Goal: Navigation & Orientation: Find specific page/section

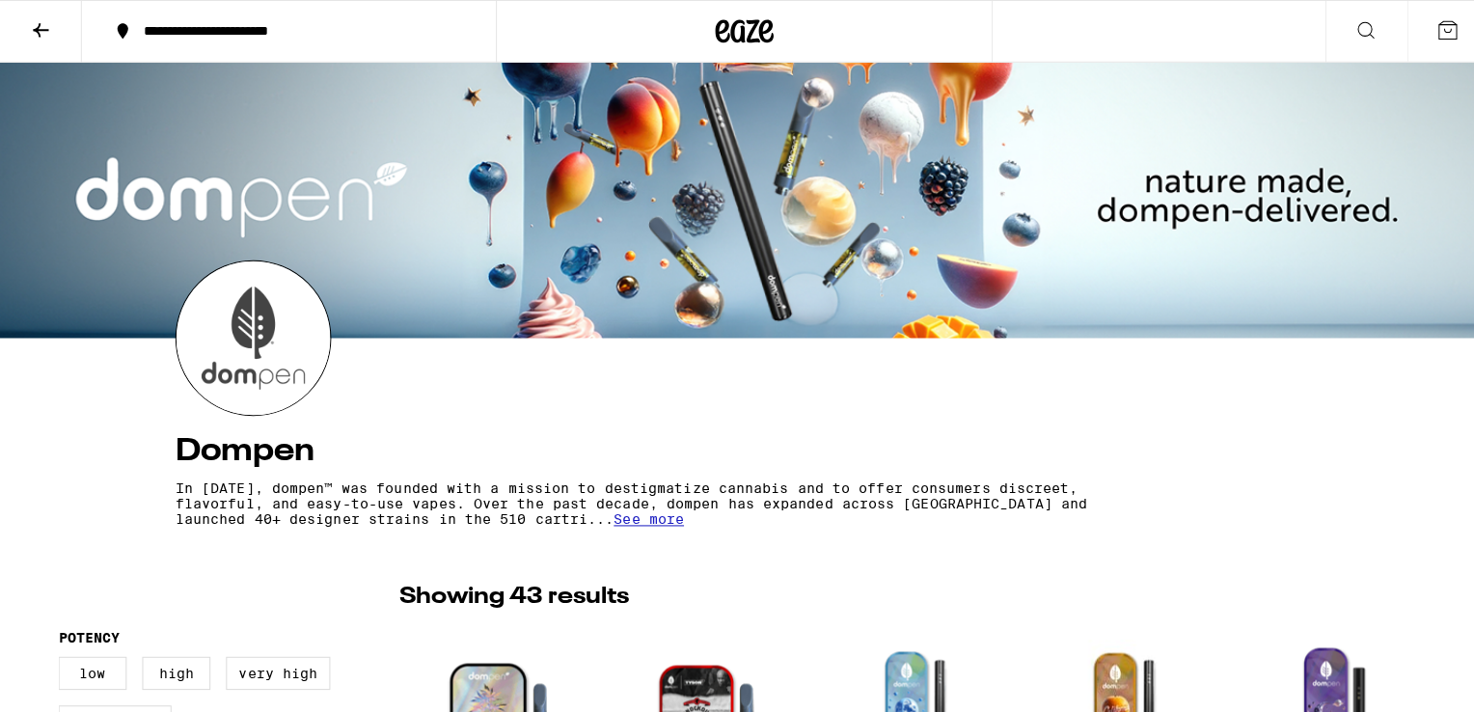
scroll to position [450, 0]
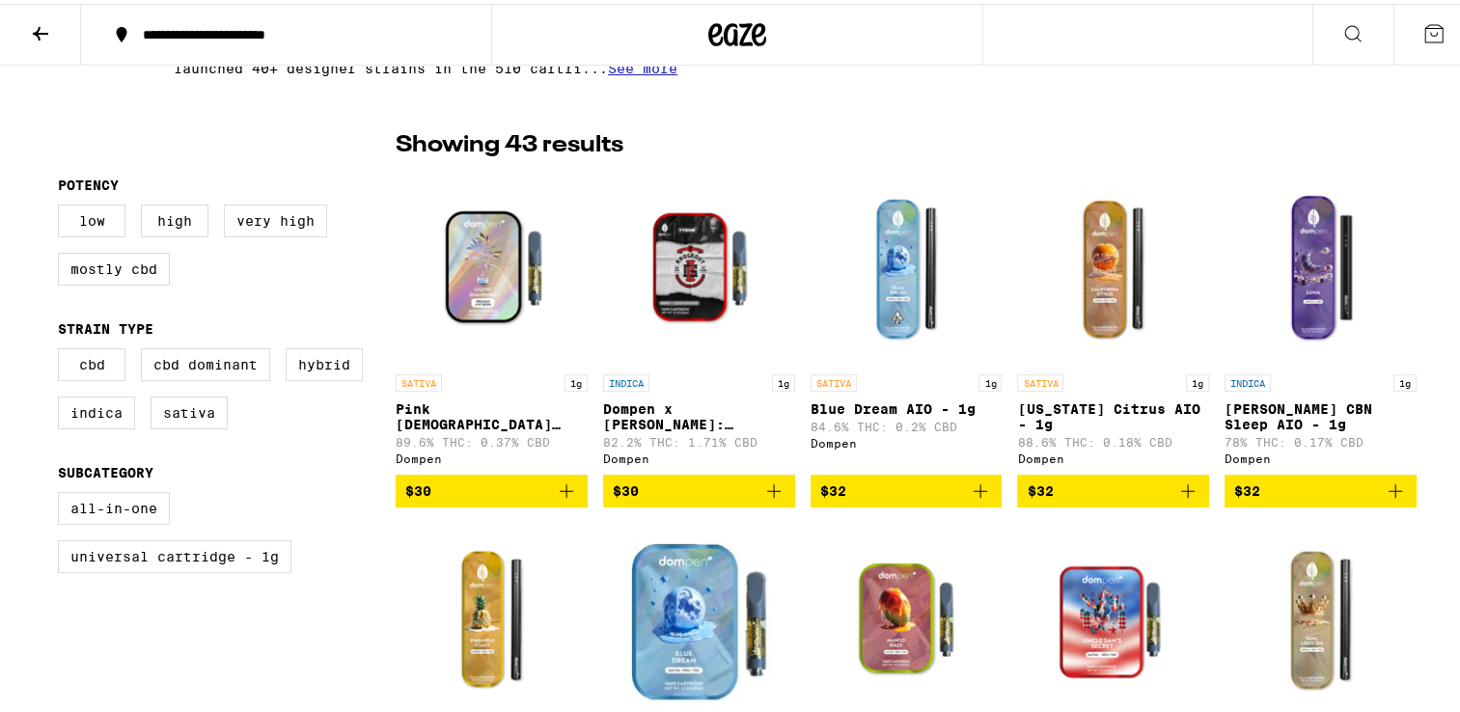
click at [471, 409] on p "Pink [DEMOGRAPHIC_DATA] Live Resin Liquid Diamonds - 1g" at bounding box center [492, 413] width 192 height 31
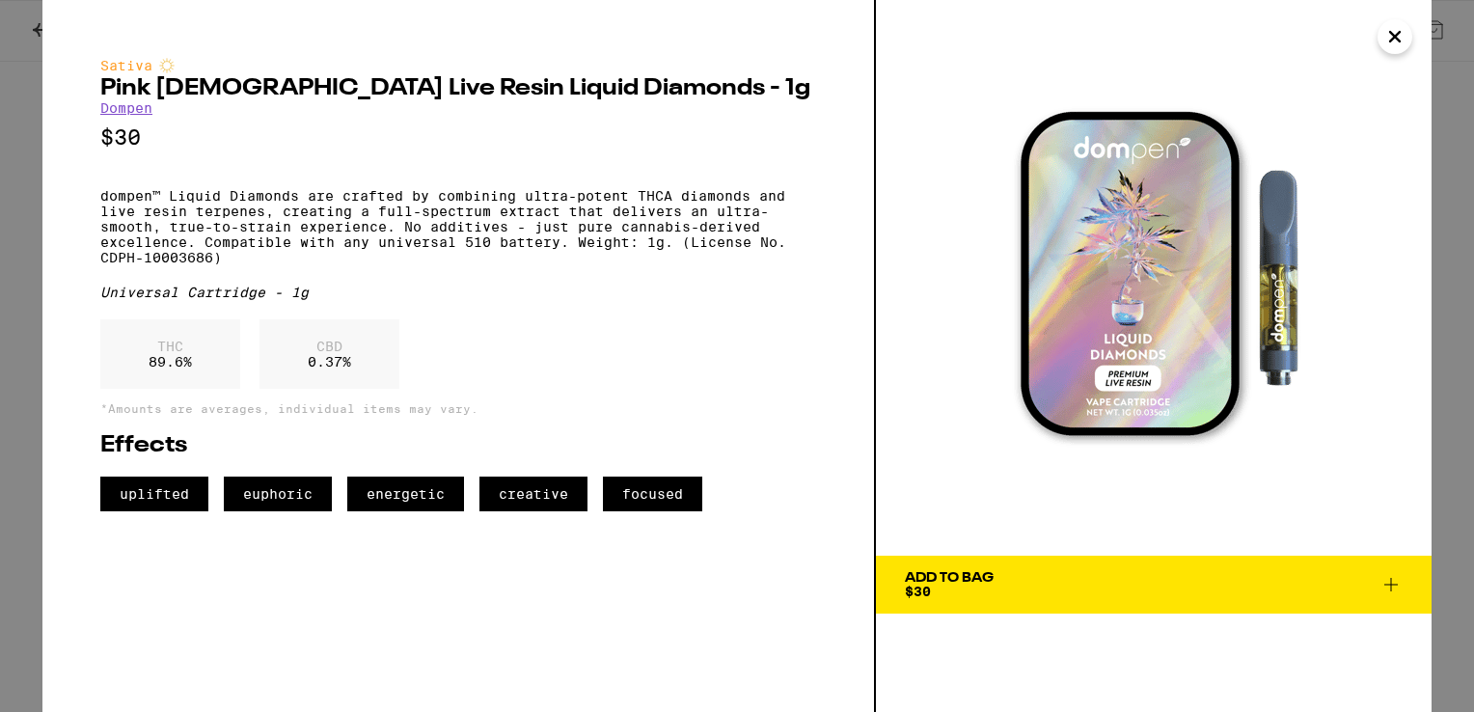
click at [1392, 36] on icon "Close" at bounding box center [1395, 36] width 23 height 29
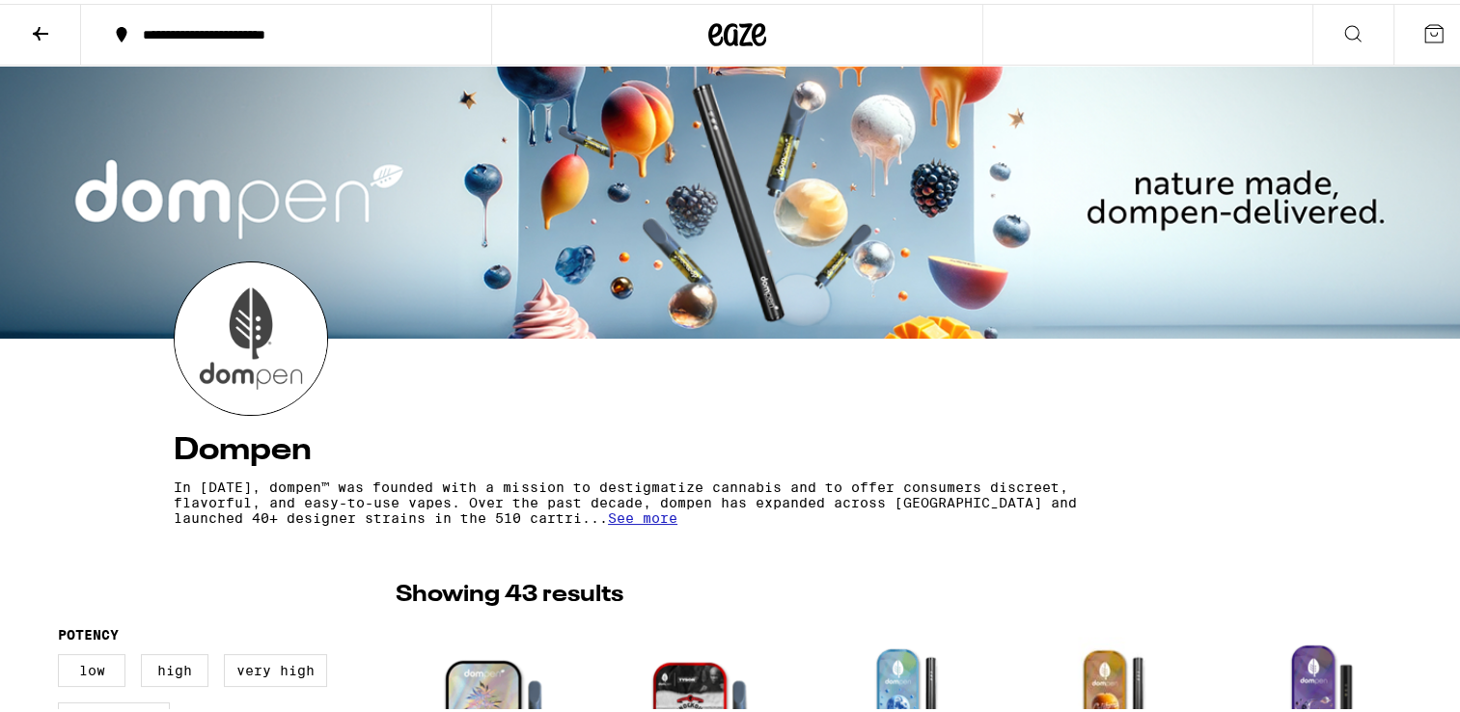
click at [46, 36] on icon at bounding box center [40, 29] width 23 height 23
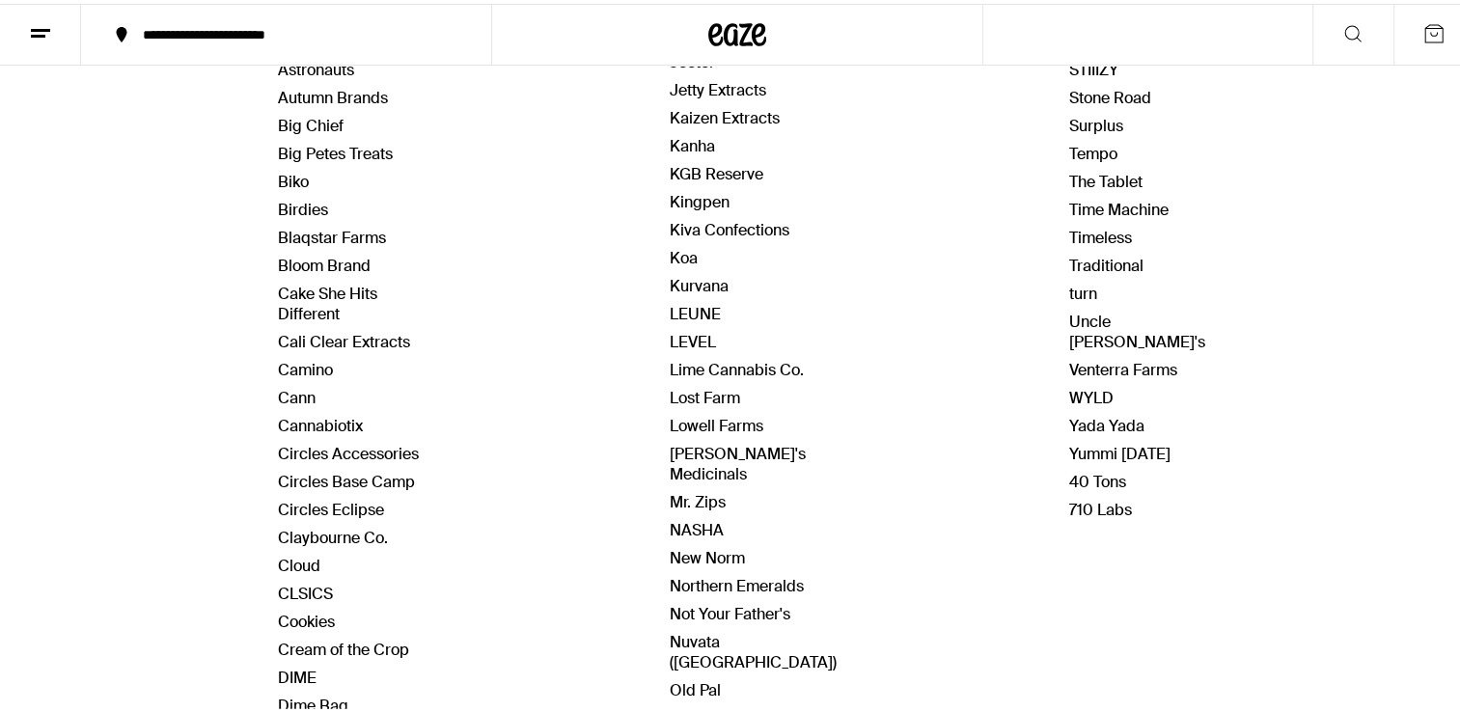
scroll to position [442, 0]
click at [672, 245] on link "Koa" at bounding box center [684, 255] width 28 height 20
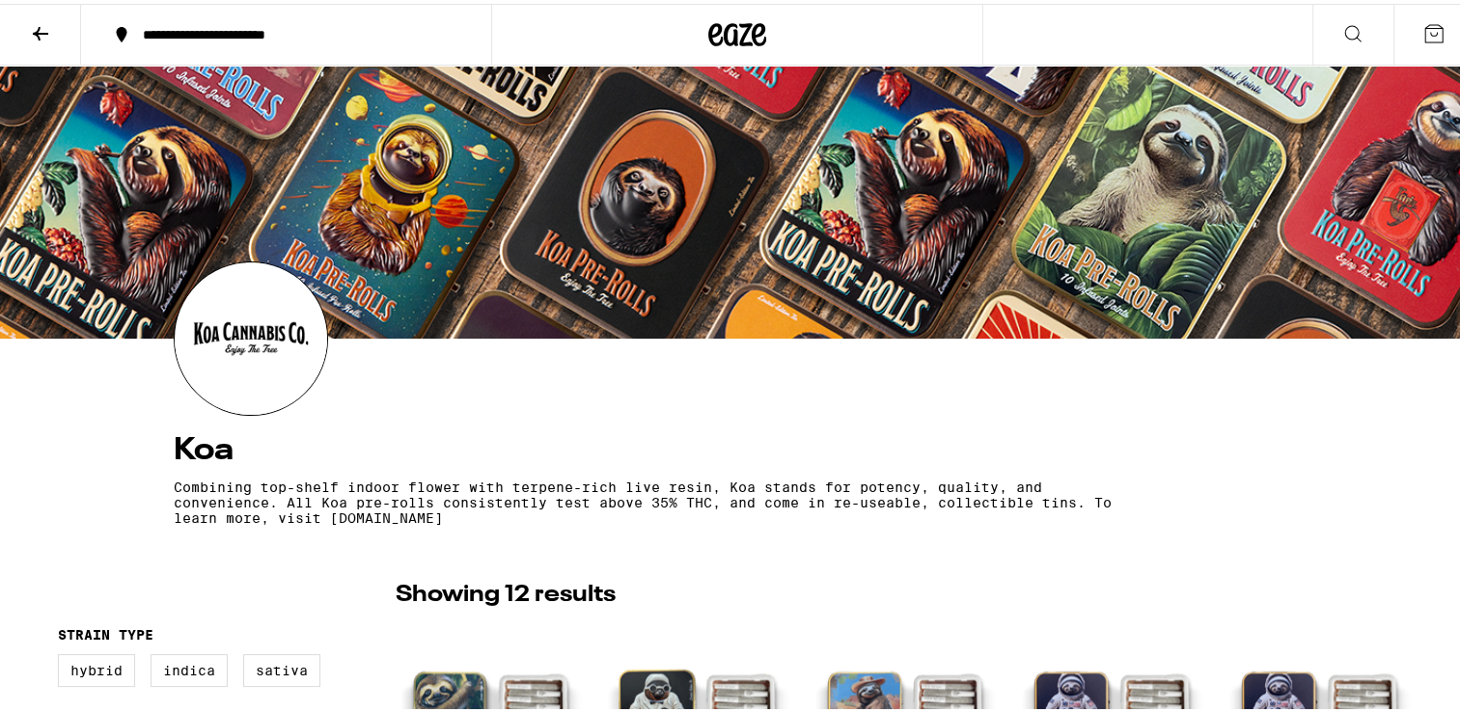
click at [728, 42] on icon at bounding box center [737, 31] width 58 height 35
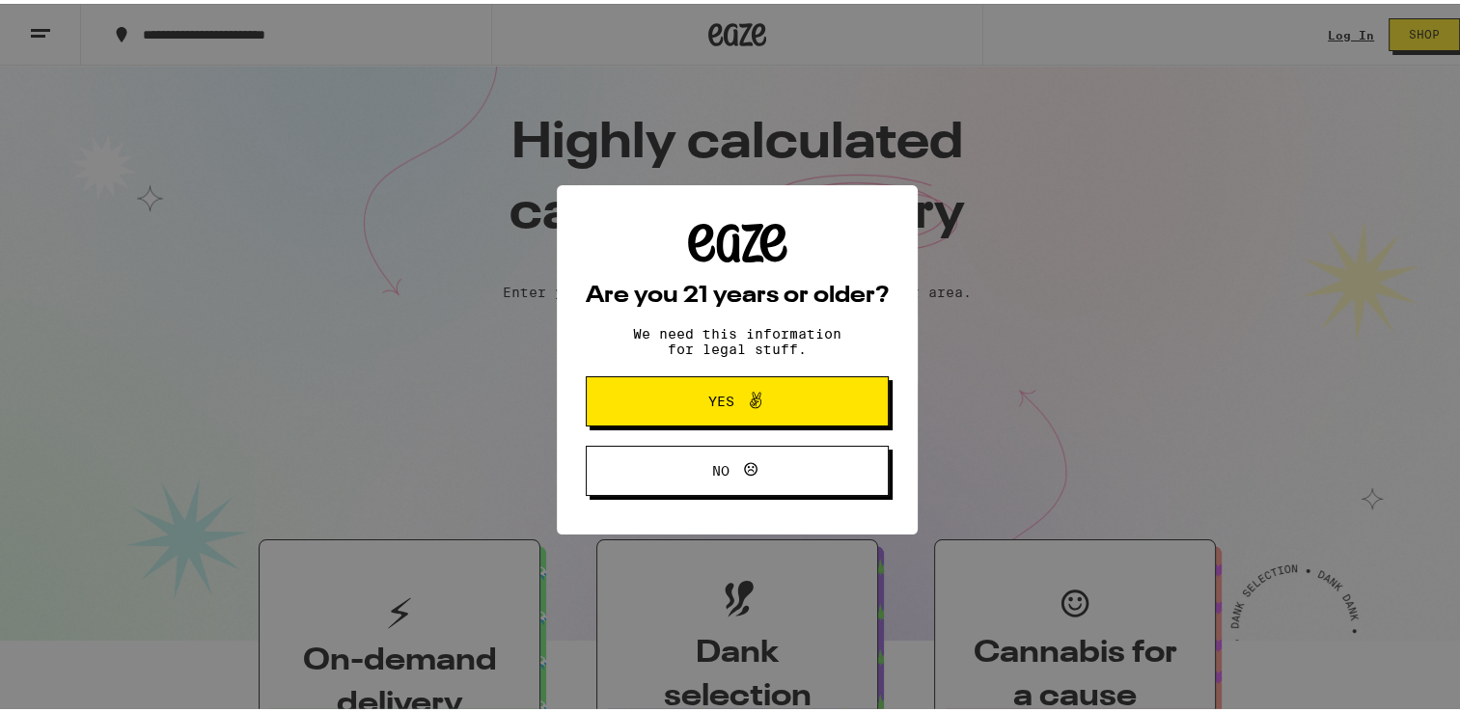
click at [721, 389] on span "Yes" at bounding box center [737, 397] width 147 height 25
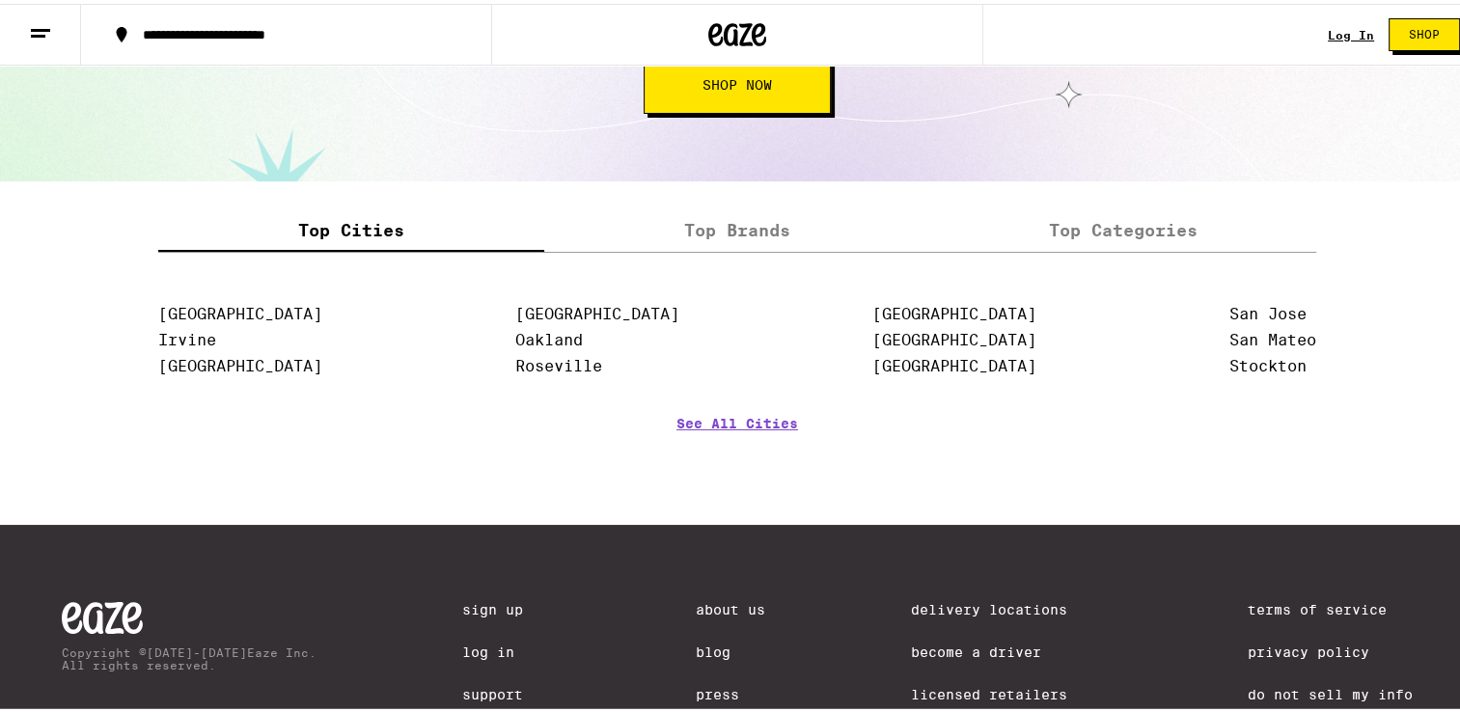
scroll to position [2363, 0]
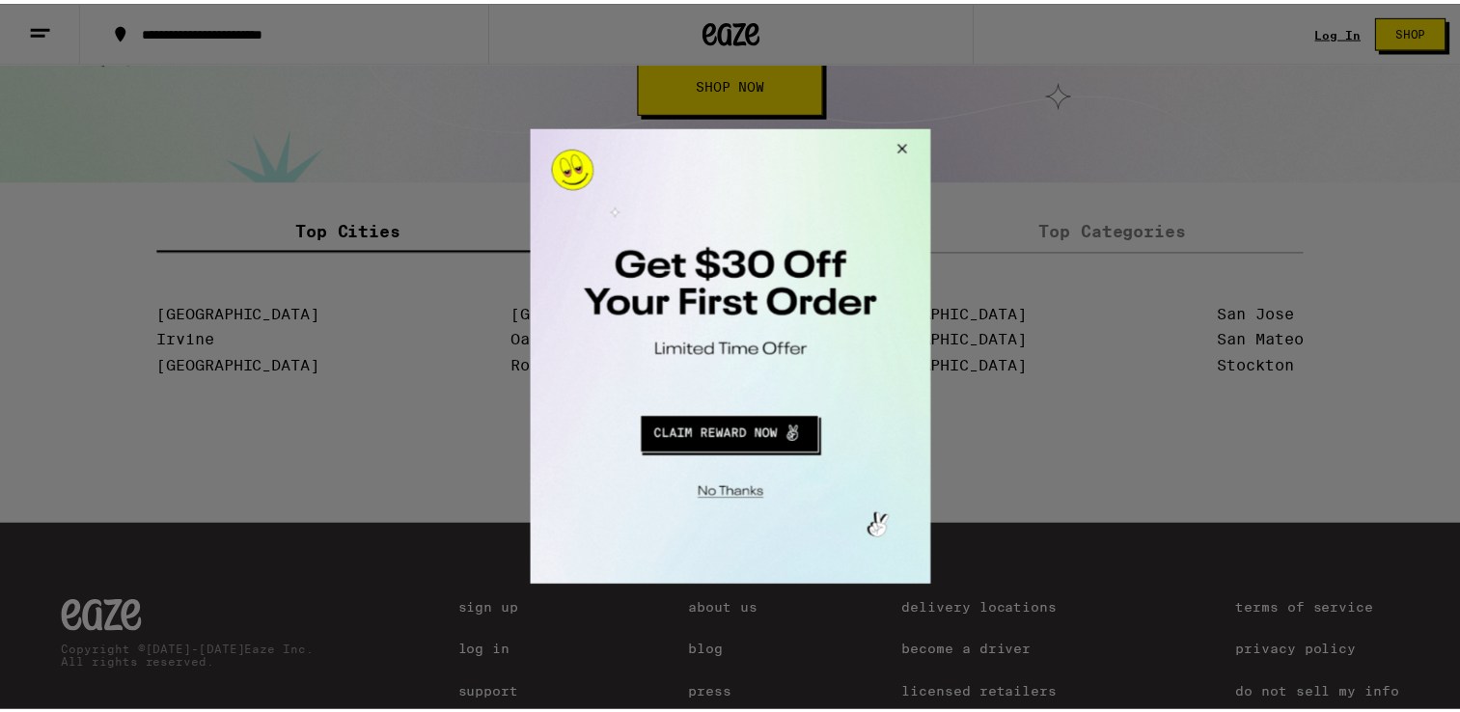
click at [919, 143] on button "Close Modal" at bounding box center [902, 151] width 52 height 46
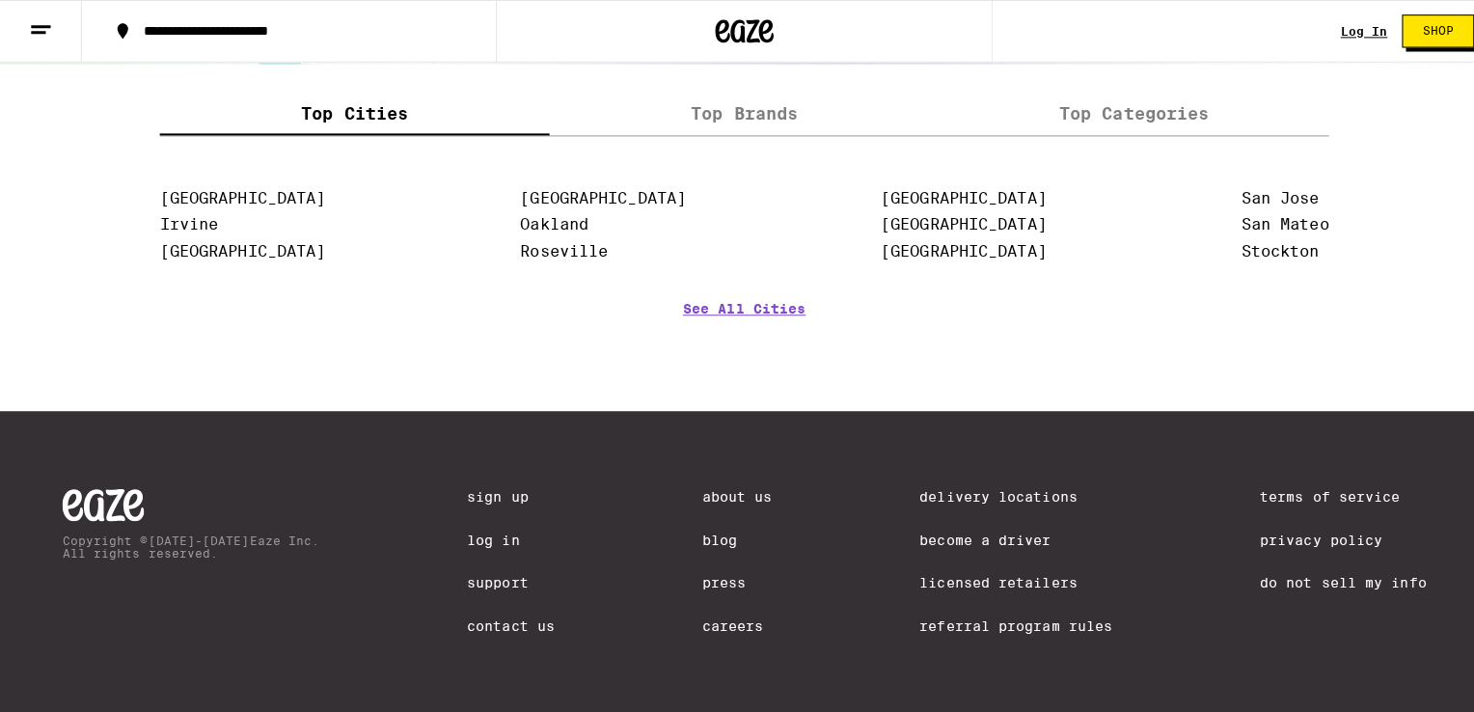
scroll to position [1798, 0]
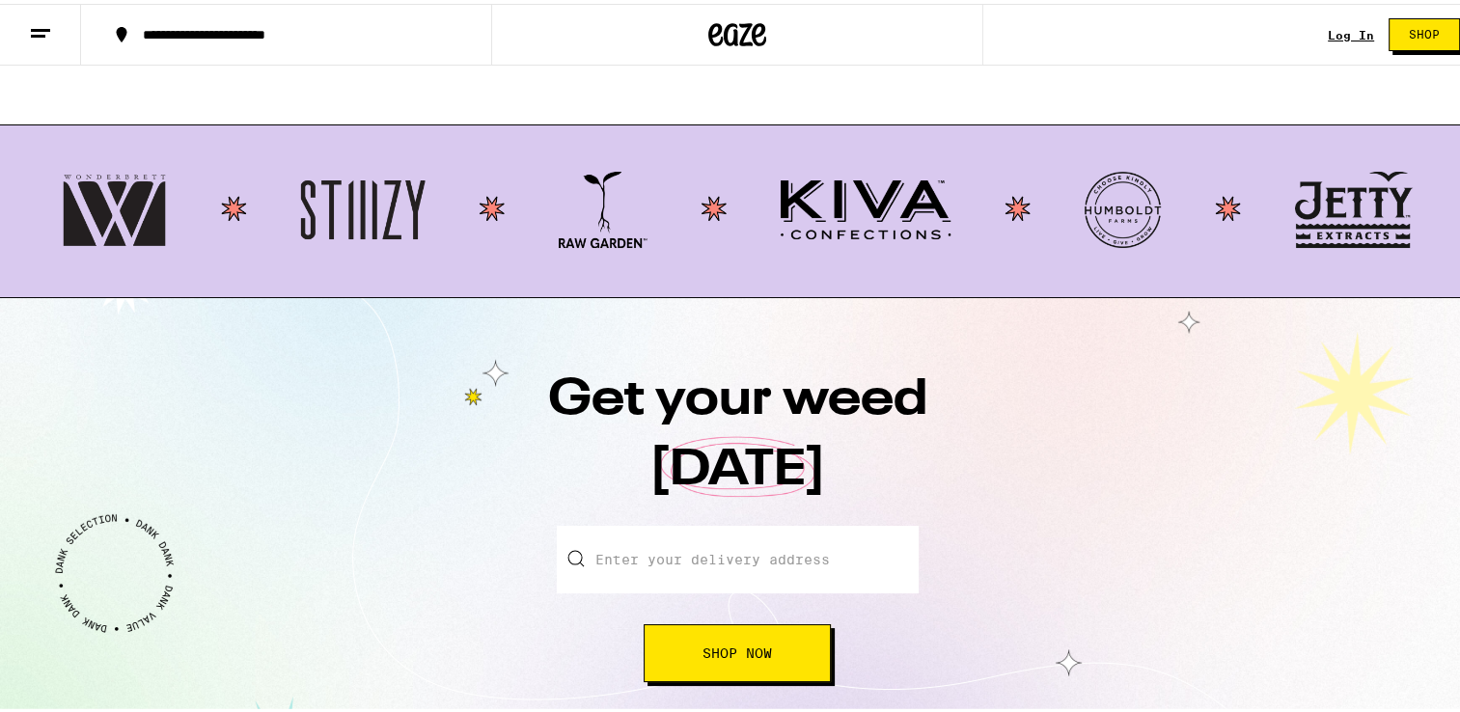
click at [58, 32] on button at bounding box center [40, 31] width 81 height 61
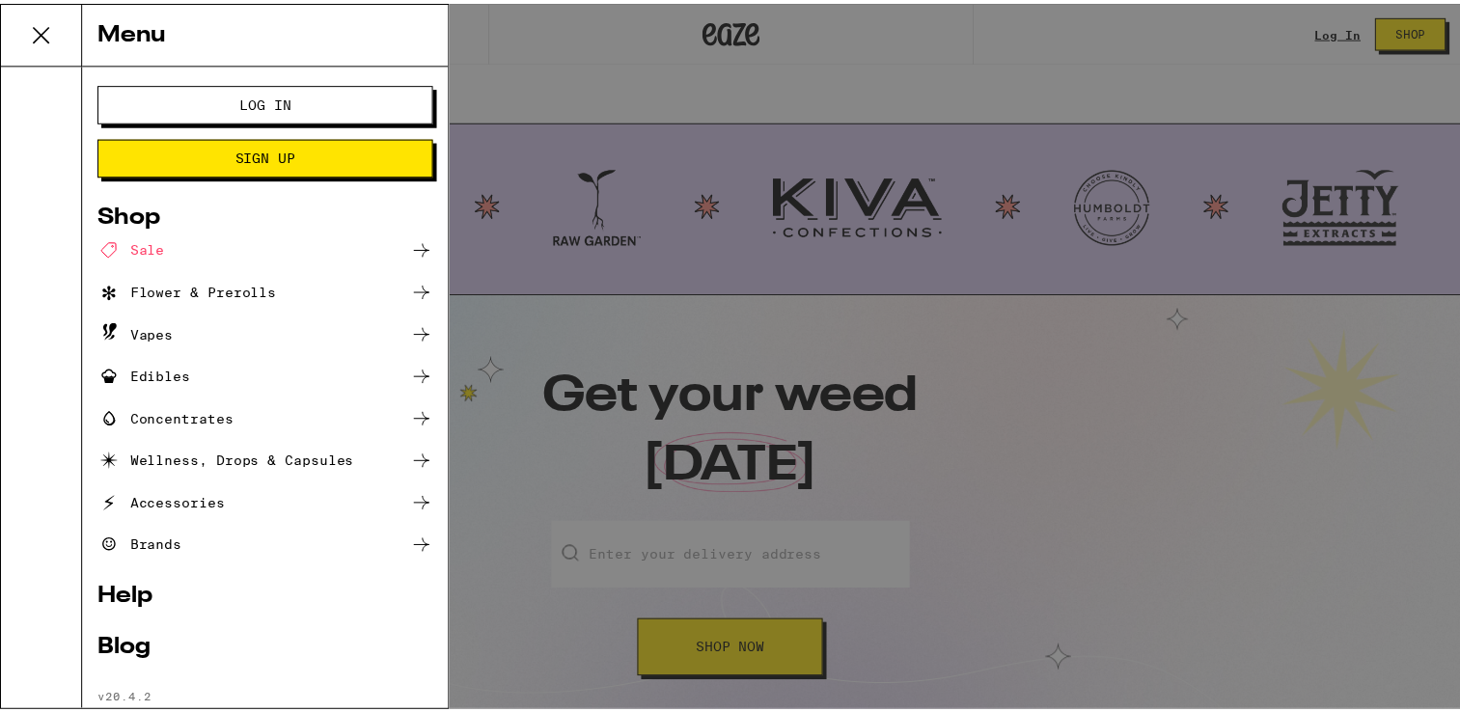
scroll to position [42, 0]
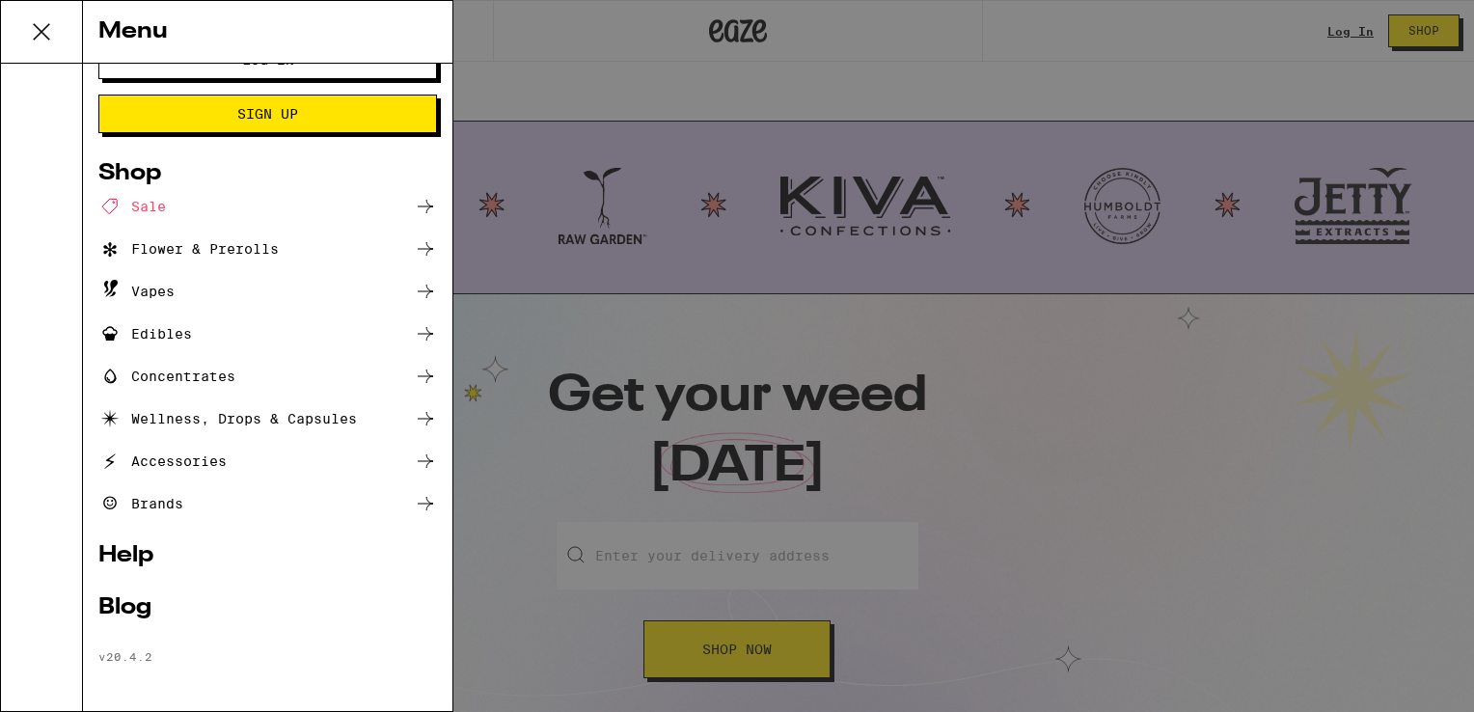
click at [41, 19] on icon at bounding box center [41, 32] width 39 height 39
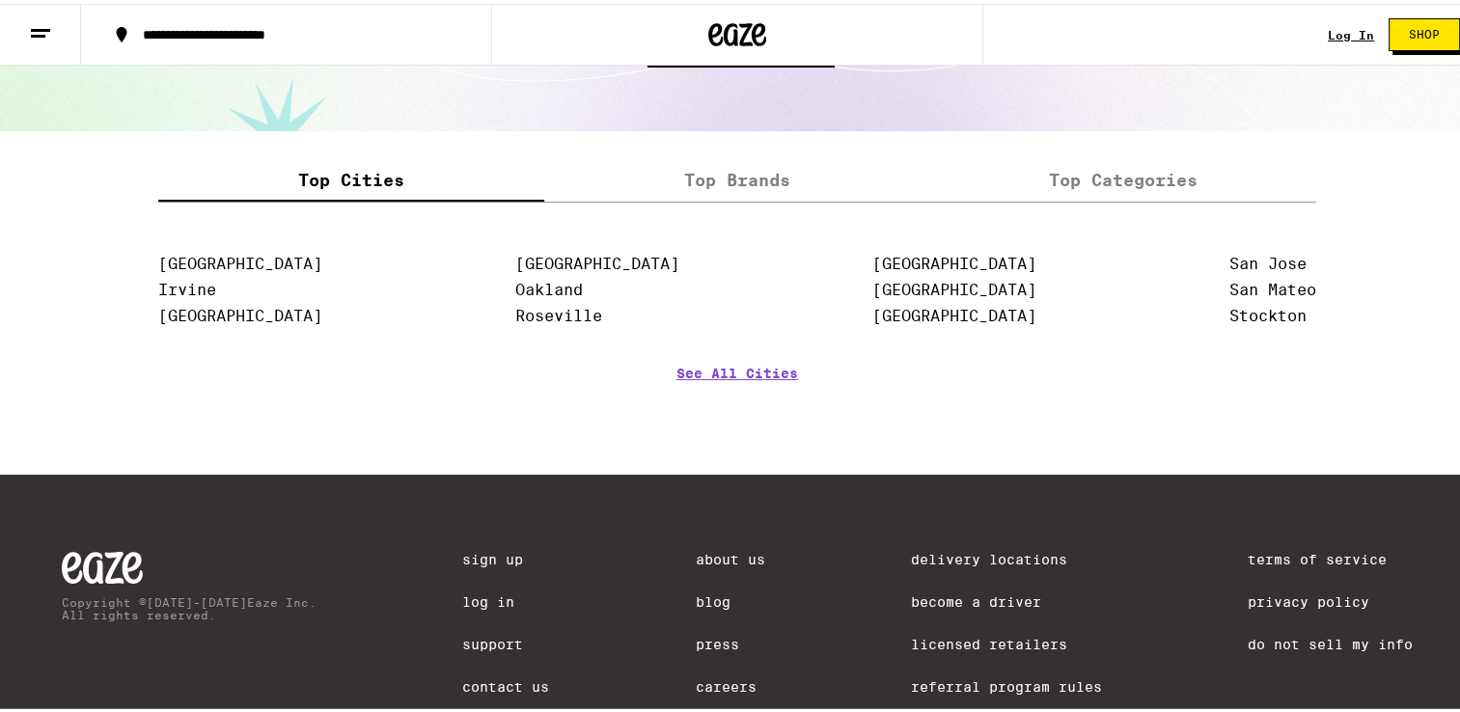
scroll to position [2490, 0]
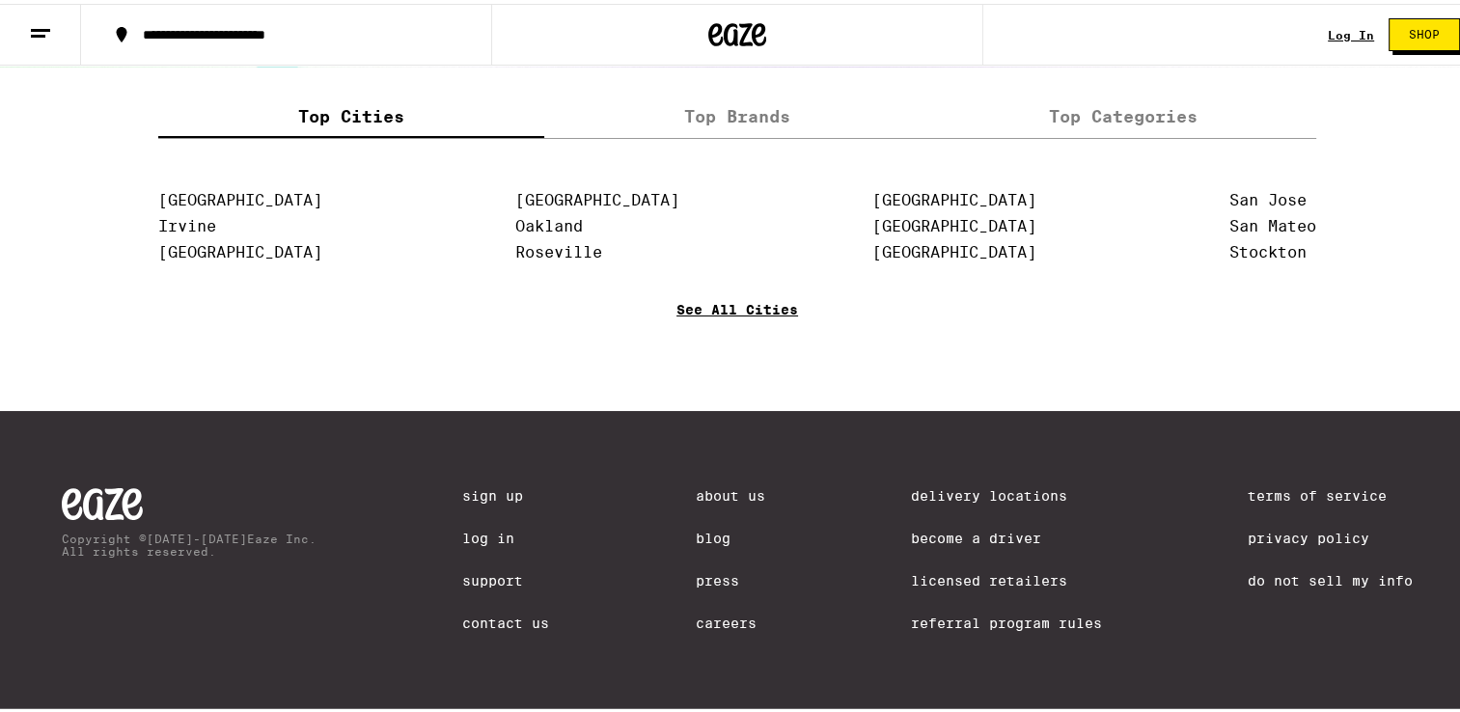
click at [767, 313] on link "See All Cities" at bounding box center [737, 333] width 122 height 71
